Goal: Transaction & Acquisition: Subscribe to service/newsletter

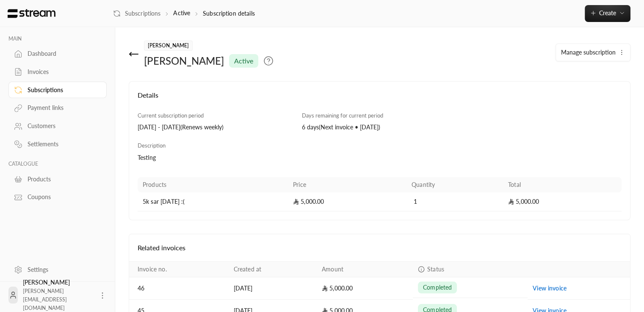
click at [234, 64] on span "active" at bounding box center [243, 61] width 19 height 10
click at [599, 8] on button "Create" at bounding box center [608, 13] width 46 height 17
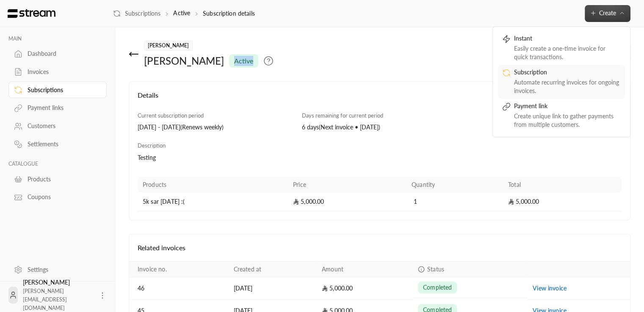
click at [567, 68] on div "Subscription" at bounding box center [567, 73] width 107 height 10
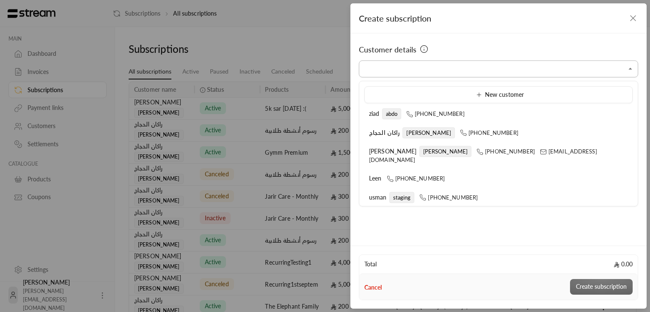
click at [567, 68] on input "Select customer" at bounding box center [498, 69] width 279 height 15
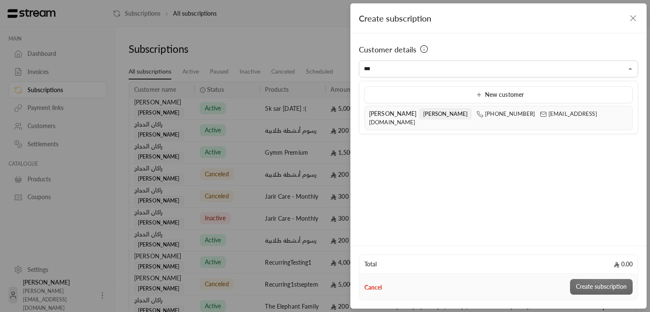
click at [433, 116] on span "[PERSON_NAME]" at bounding box center [445, 113] width 52 height 11
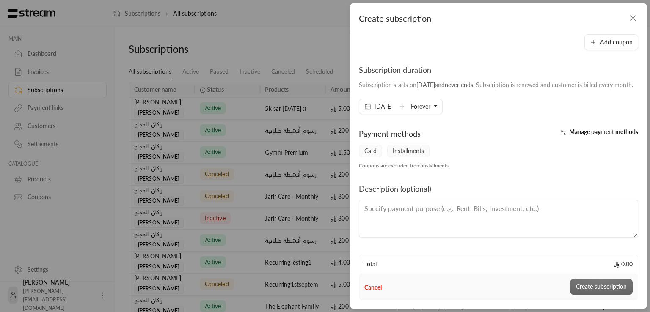
scroll to position [102, 0]
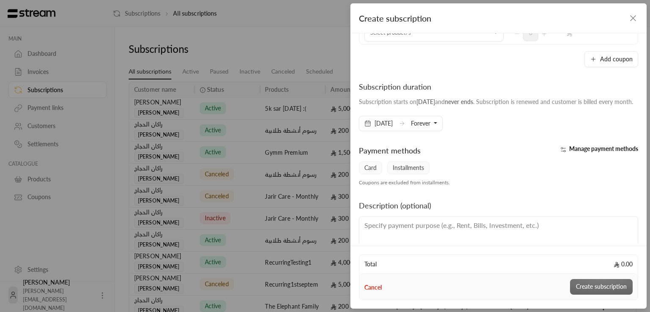
type input "**********"
click at [437, 126] on button "Forever" at bounding box center [424, 123] width 26 height 14
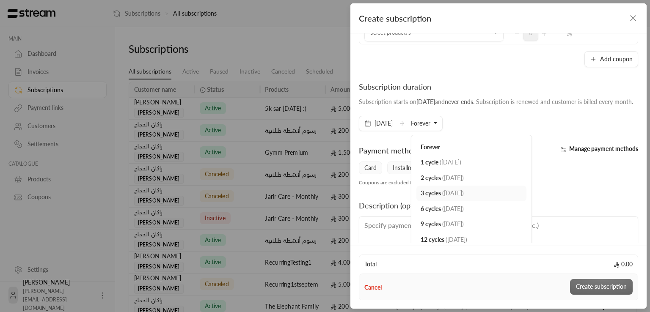
click at [441, 197] on span "3 cycles" at bounding box center [431, 193] width 20 height 7
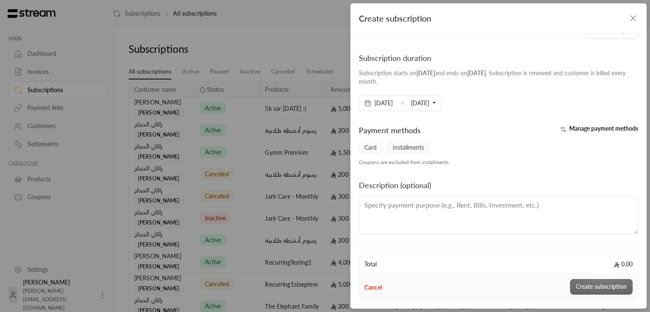
scroll to position [0, 0]
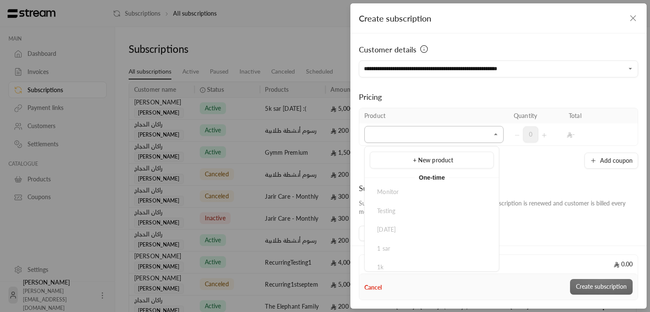
click at [428, 131] on input "Select customer" at bounding box center [433, 134] width 139 height 15
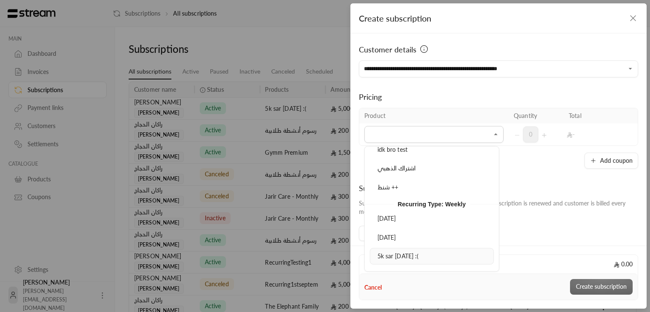
scroll to position [1938, 0]
click at [406, 250] on span "5k sar [DATE] :(" at bounding box center [397, 253] width 41 height 7
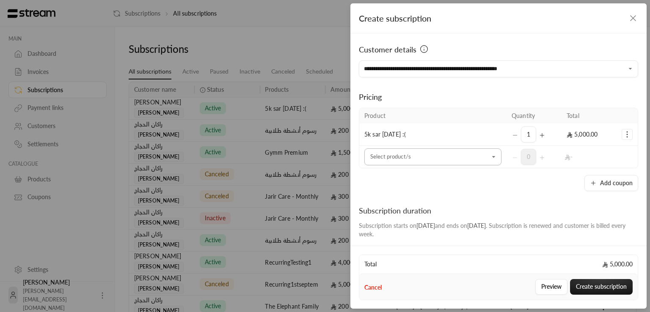
click at [474, 160] on input "Select customer" at bounding box center [432, 157] width 137 height 15
click at [462, 190] on div "Add coupon" at bounding box center [498, 183] width 279 height 16
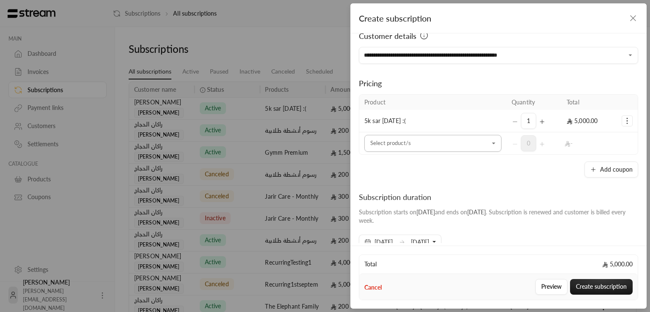
scroll to position [14, 0]
click at [475, 144] on input "Select customer" at bounding box center [432, 143] width 137 height 15
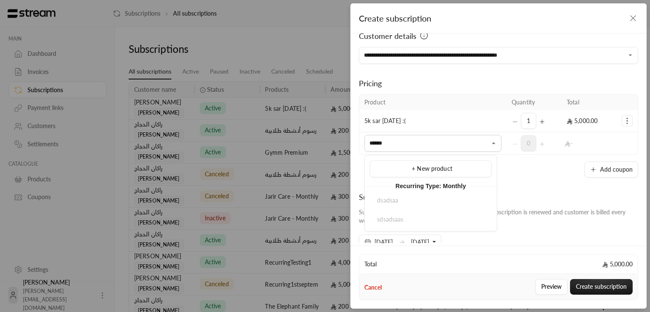
type input "*******"
click at [529, 189] on div "**********" at bounding box center [498, 138] width 296 height 210
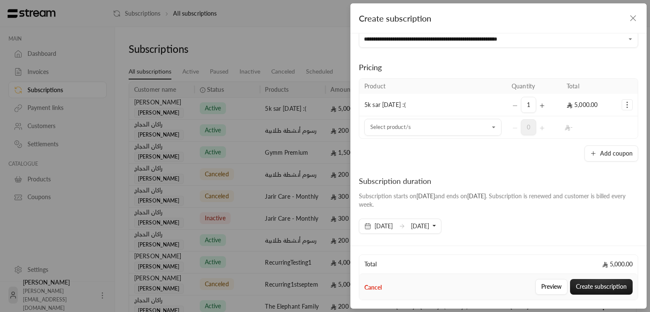
scroll to position [30, 0]
click at [421, 130] on input "Select customer" at bounding box center [432, 126] width 137 height 15
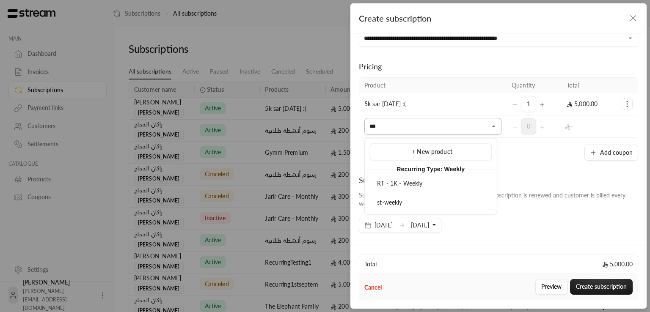
type input "****"
click at [535, 162] on div "**********" at bounding box center [498, 138] width 296 height 210
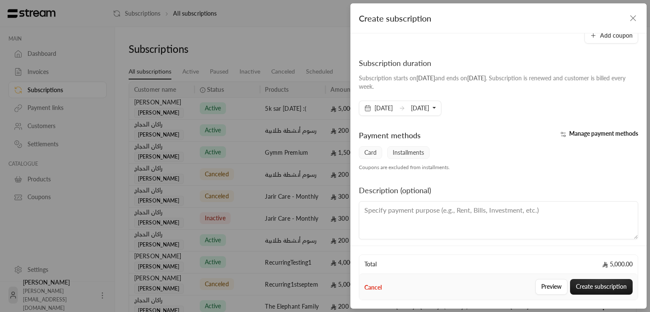
scroll to position [153, 0]
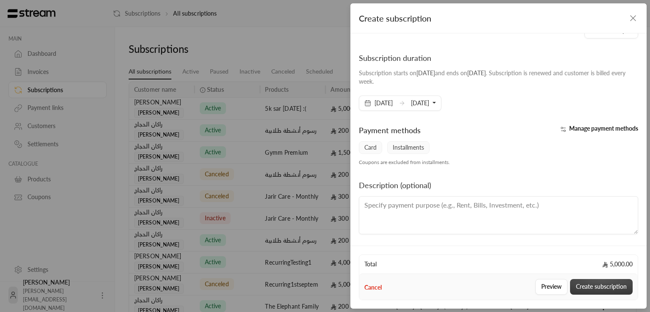
click at [615, 291] on button "Create subscription" at bounding box center [601, 287] width 63 height 16
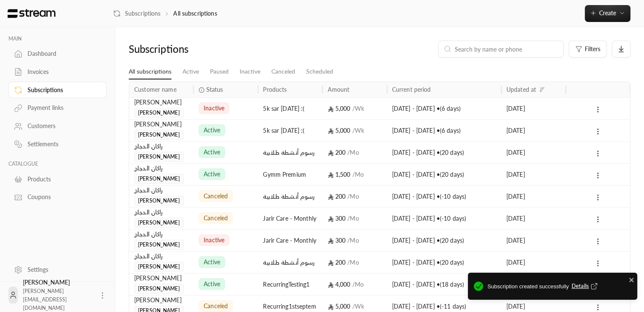
click at [582, 290] on span "Details" at bounding box center [585, 286] width 28 height 8
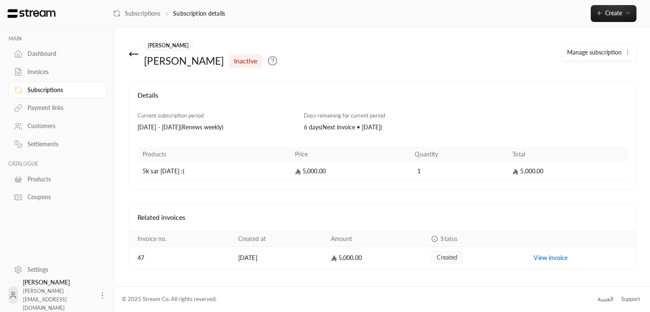
click at [581, 144] on div "Products Price Quantity Total 5k sar [DATE] :( 5,000.00 1 5,000.00" at bounding box center [383, 161] width 490 height 39
